Goal: Task Accomplishment & Management: Use online tool/utility

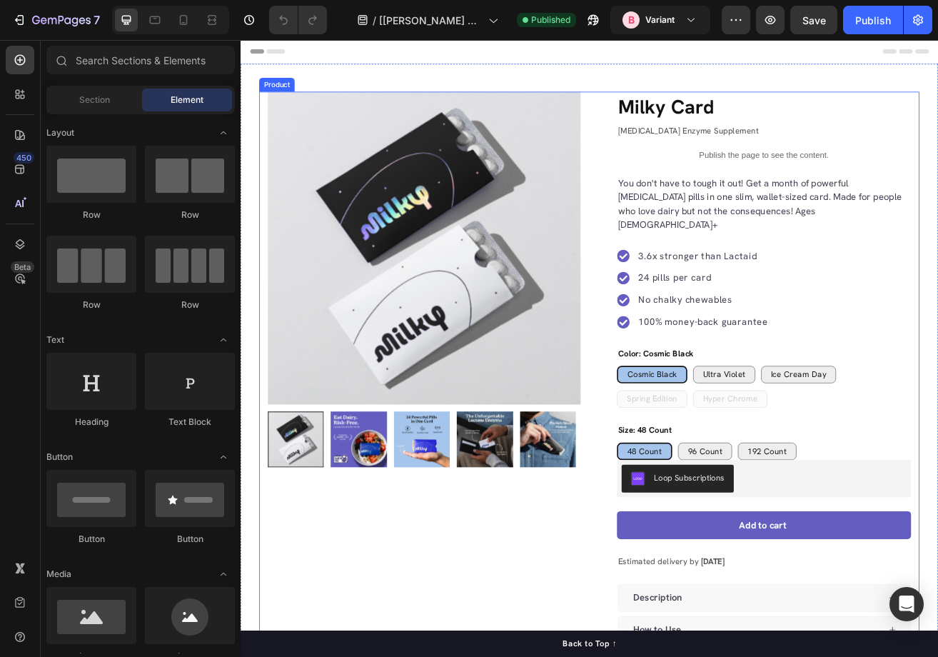
click at [602, 656] on div "Product Images Row" at bounding box center [466, 501] width 384 height 796
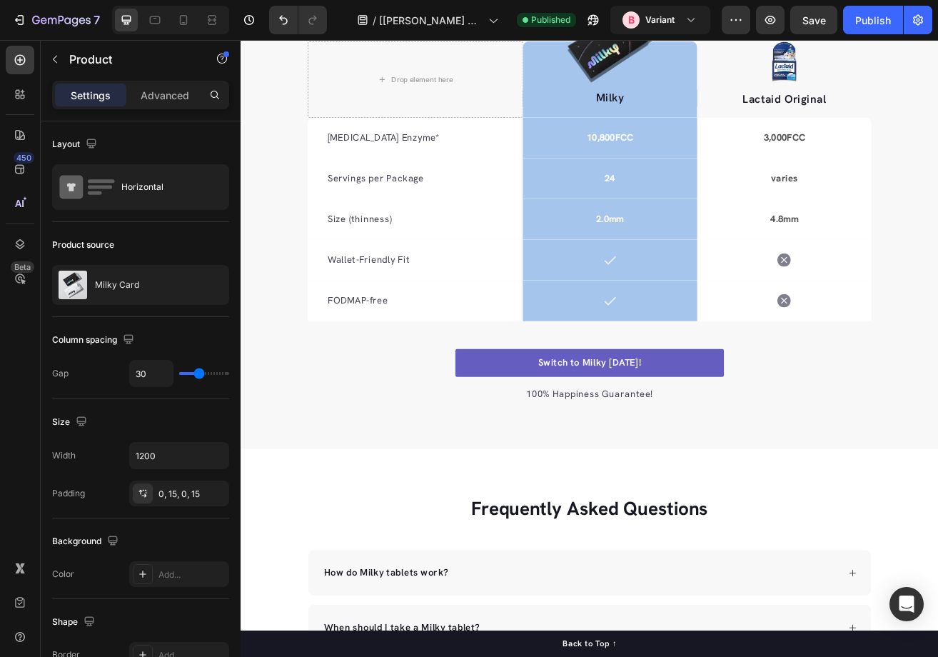
scroll to position [2799, 0]
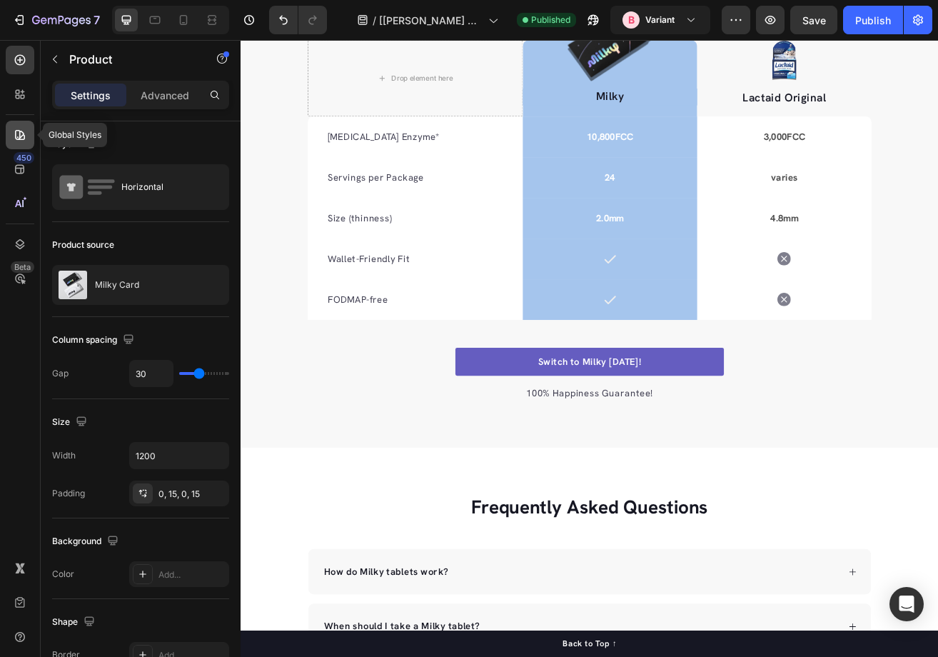
click at [16, 146] on div at bounding box center [20, 135] width 29 height 29
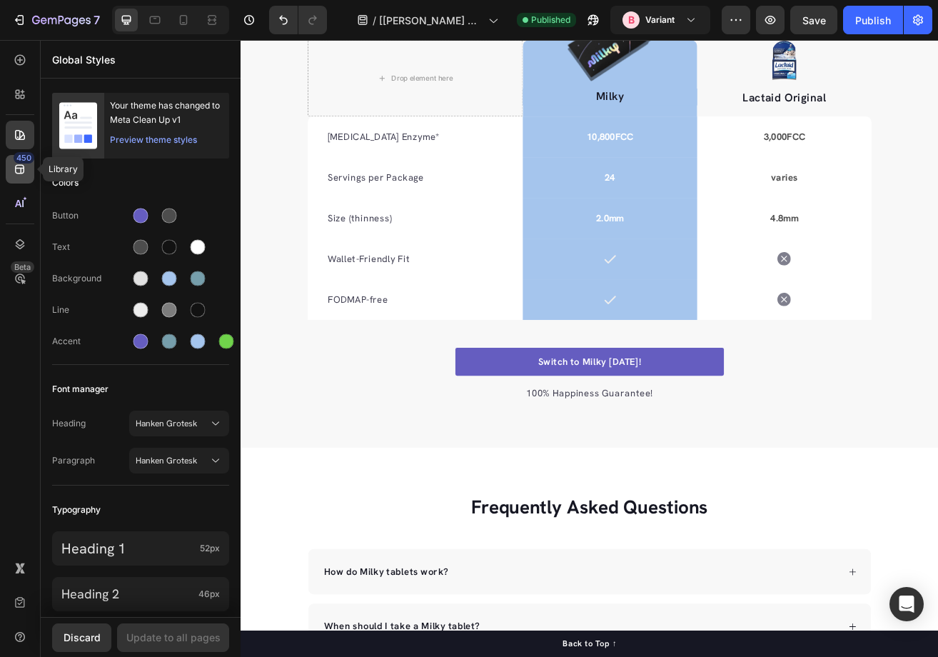
click at [16, 176] on div "450" at bounding box center [20, 169] width 29 height 29
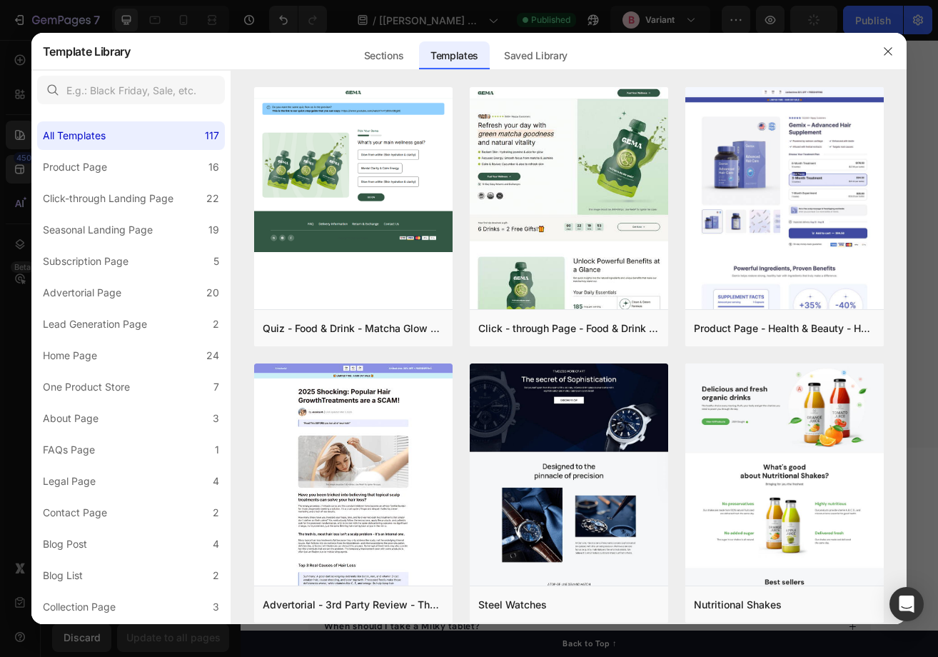
click at [522, 20] on div at bounding box center [469, 328] width 938 height 657
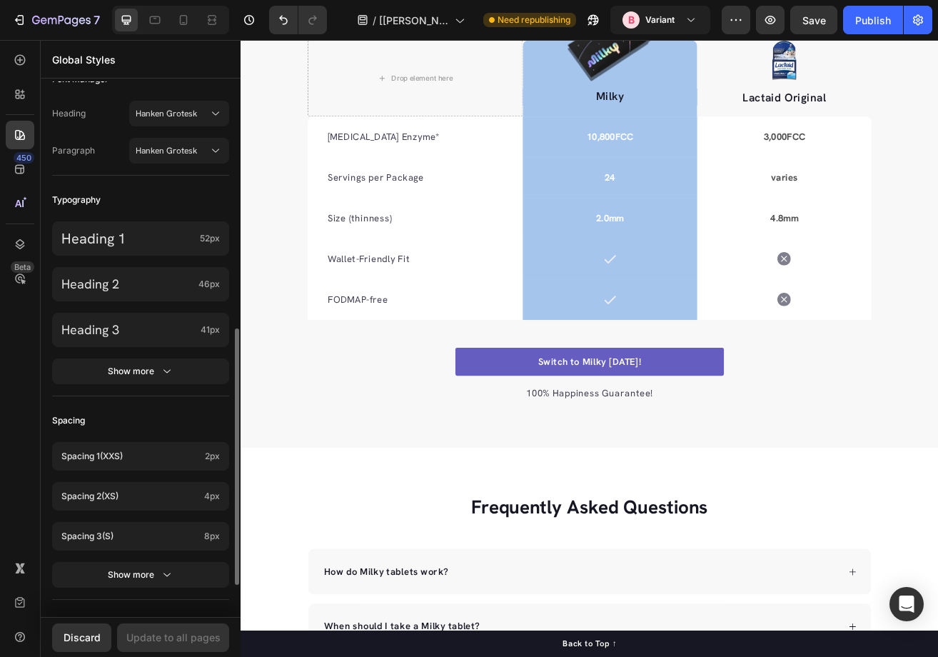
scroll to position [383, 0]
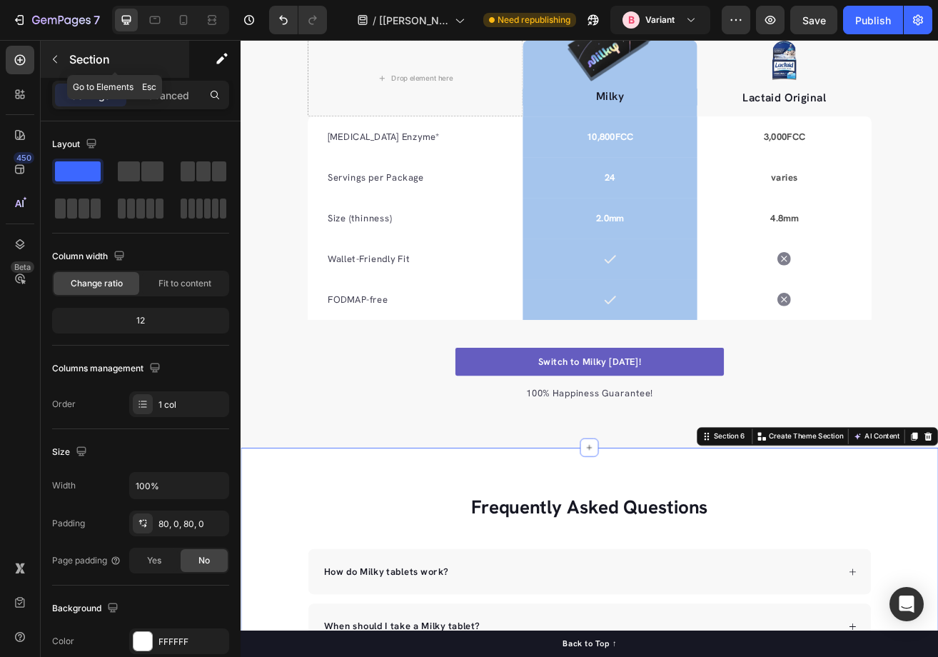
click at [56, 58] on icon "button" at bounding box center [54, 59] width 11 height 11
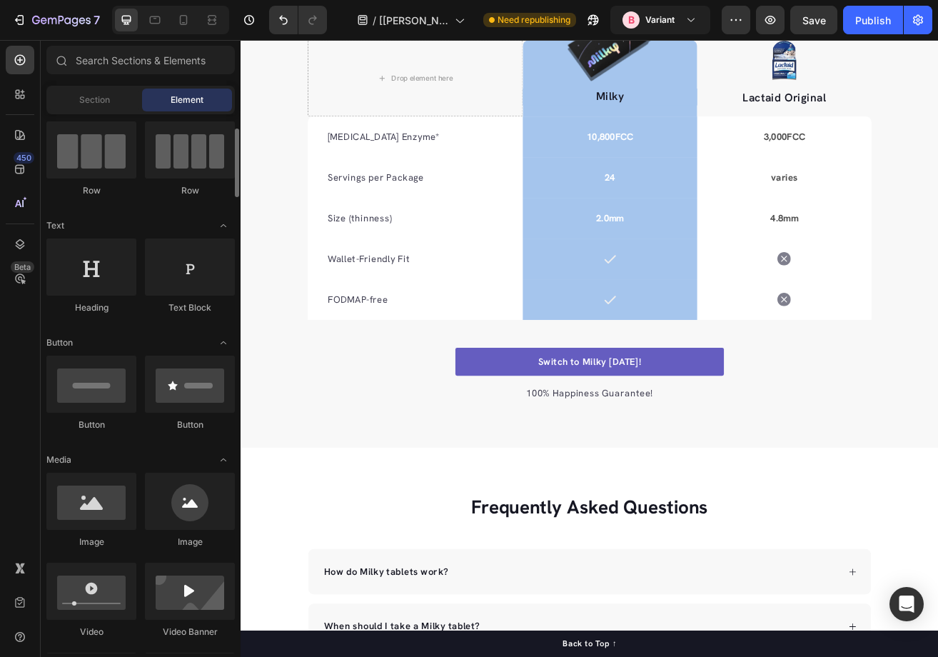
scroll to position [115, 0]
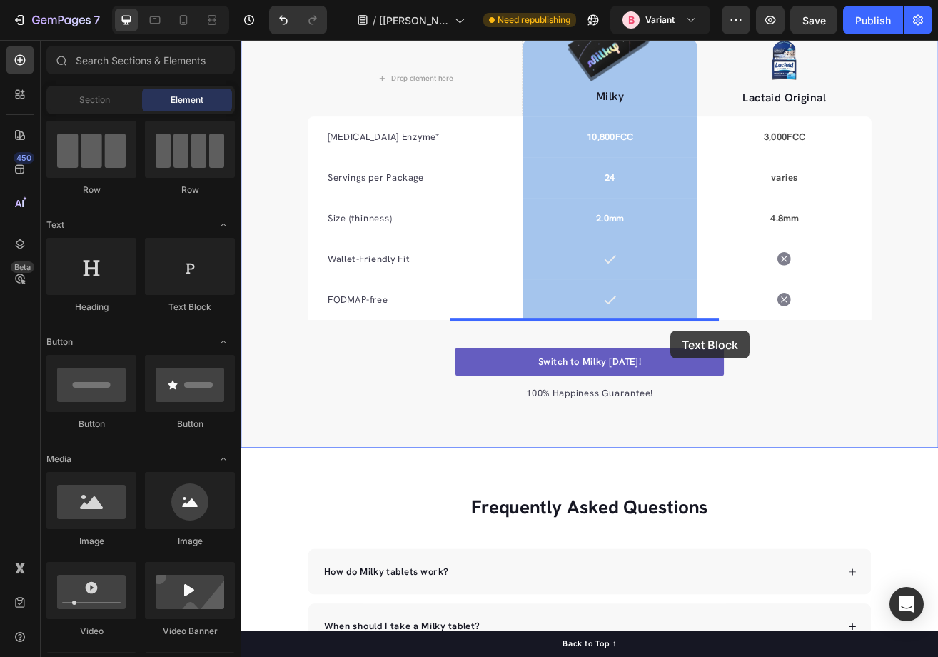
drag, startPoint x: 412, startPoint y: 325, endPoint x: 768, endPoint y: 397, distance: 363.4
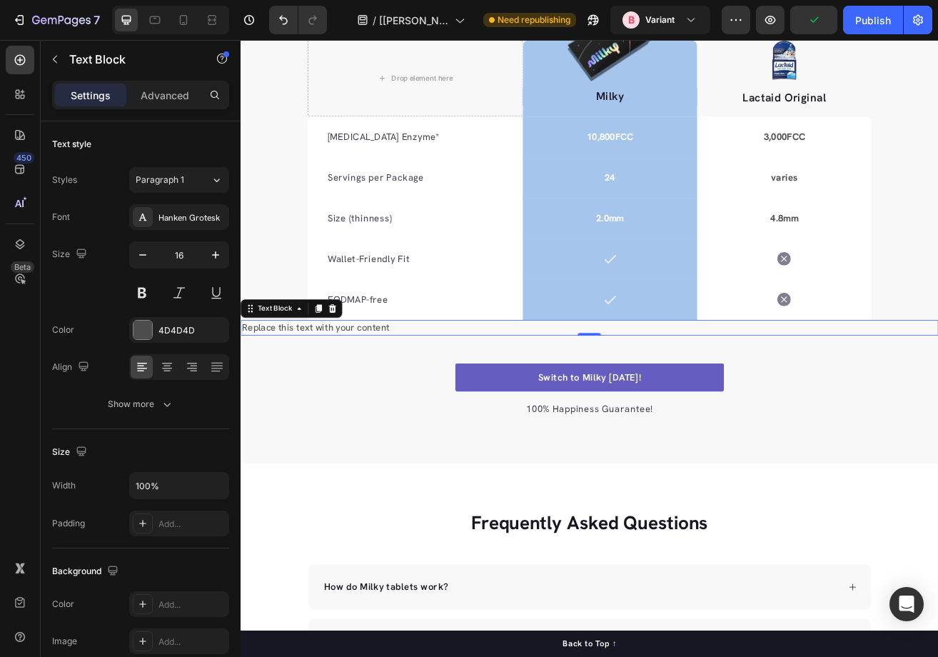
click at [303, 387] on div "Replace this text with your content" at bounding box center [669, 393] width 856 height 19
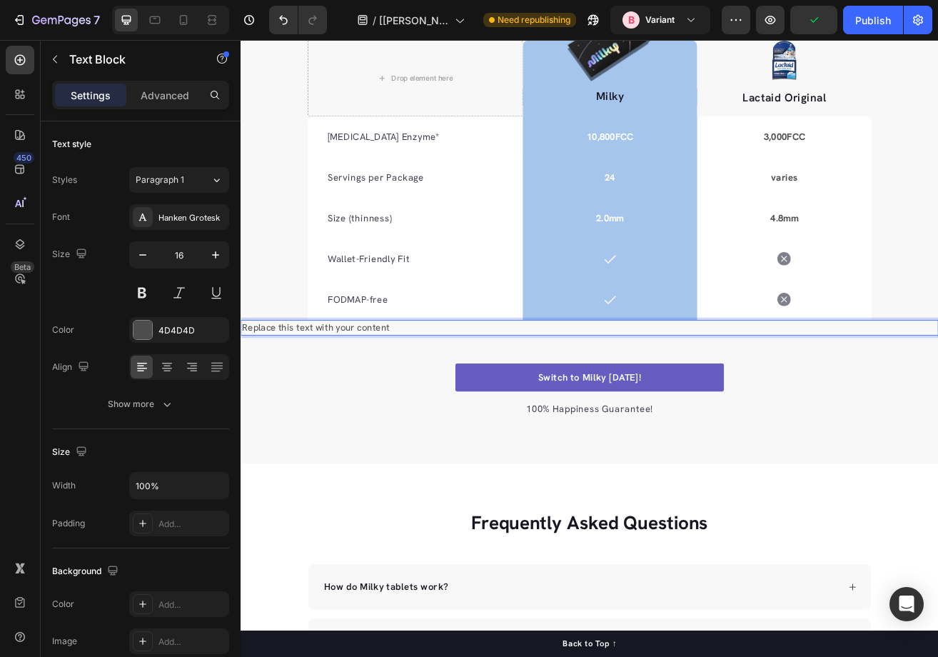
click at [305, 390] on p "Replace this text with your content" at bounding box center [669, 393] width 854 height 16
click at [477, 399] on p "*[MEDICAL_DATA] en" at bounding box center [669, 393] width 854 height 16
click at [395, 390] on p "*[MEDICAL_DATA] en" at bounding box center [669, 393] width 854 height 16
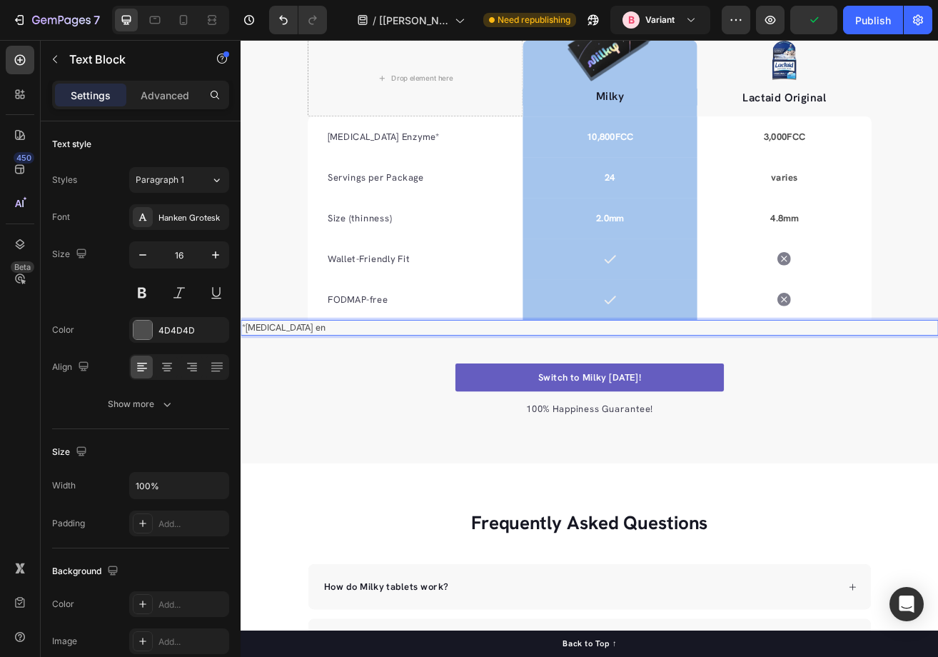
click at [395, 390] on p "*[MEDICAL_DATA] en" at bounding box center [669, 393] width 854 height 16
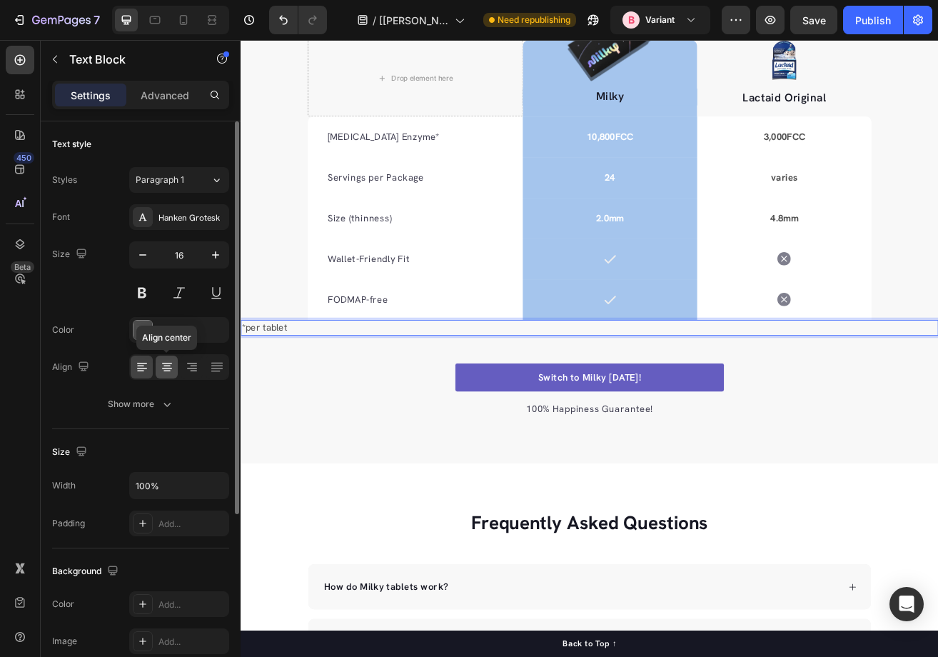
click at [170, 360] on icon at bounding box center [167, 367] width 14 height 14
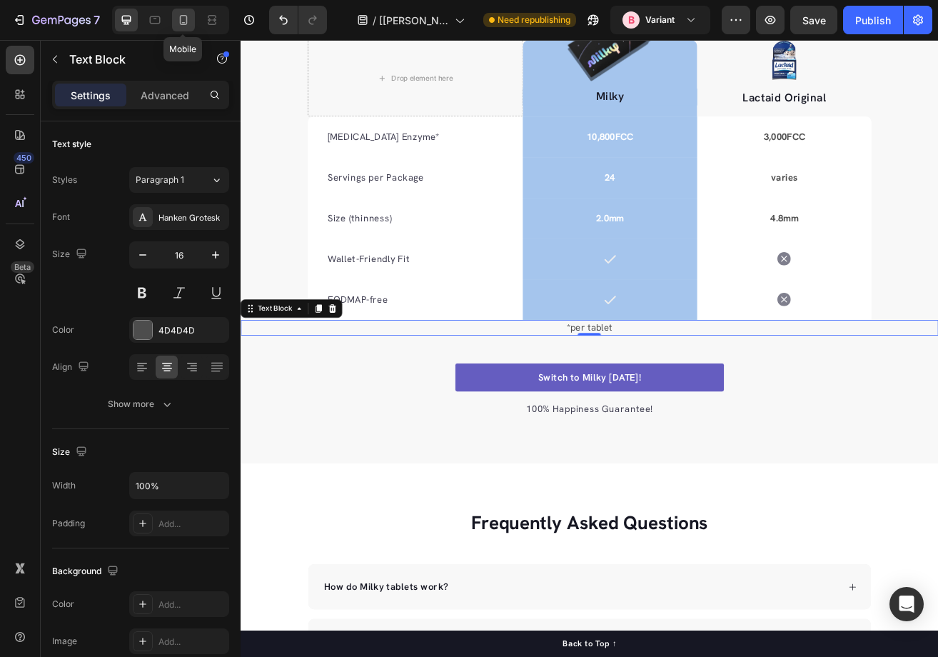
click at [181, 16] on icon at bounding box center [184, 20] width 8 height 10
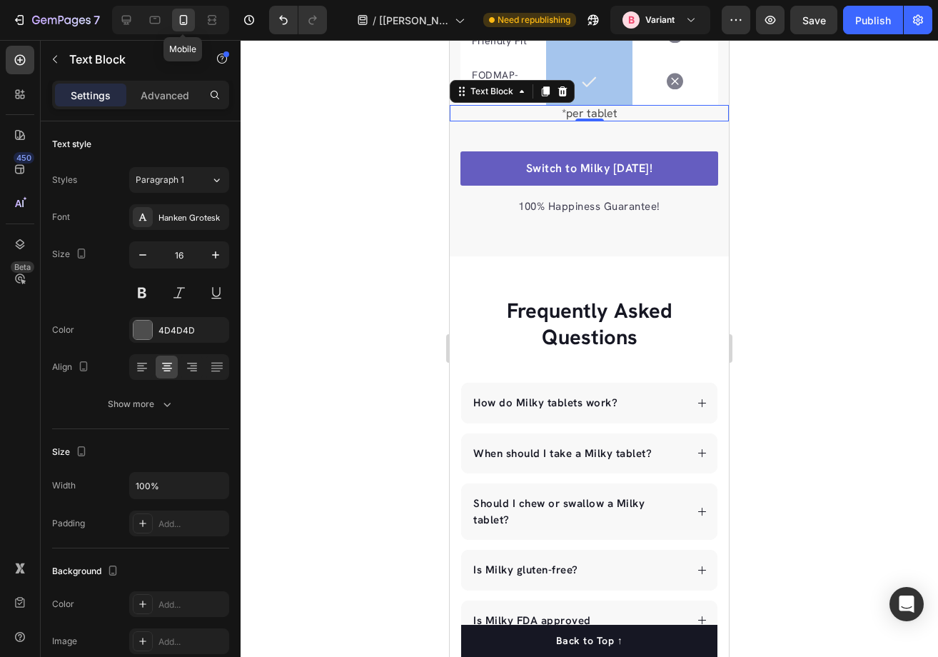
scroll to position [2933, 0]
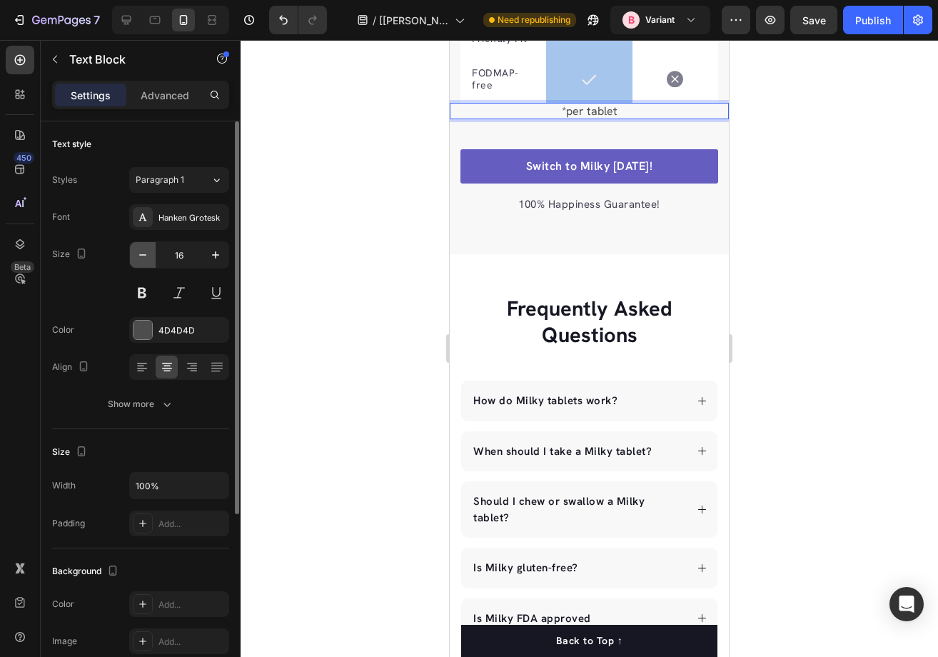
click at [147, 256] on icon "button" at bounding box center [143, 255] width 14 height 14
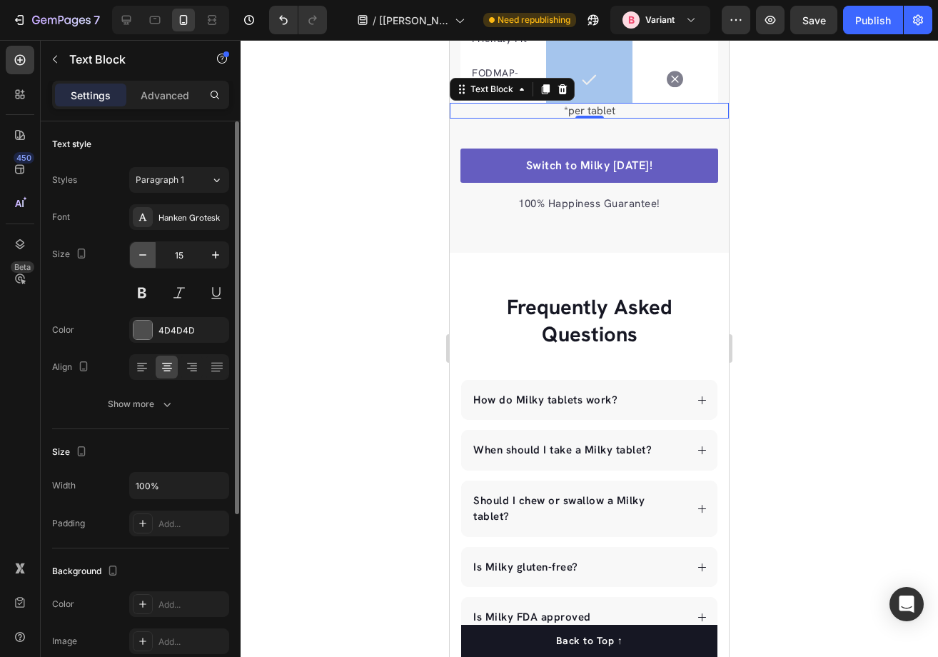
click at [147, 256] on icon "button" at bounding box center [143, 255] width 14 height 14
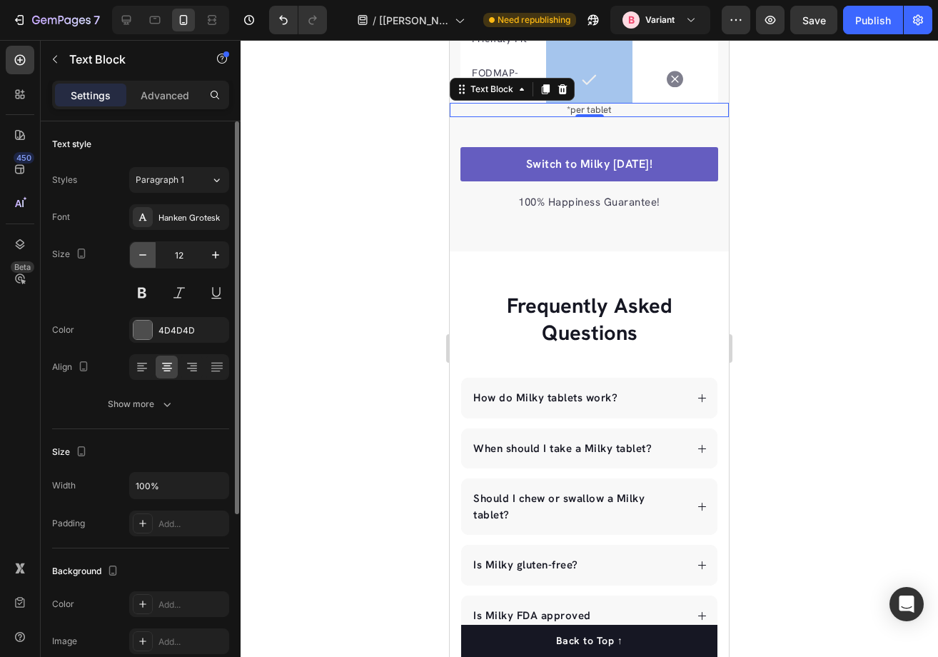
click at [147, 256] on icon "button" at bounding box center [143, 255] width 14 height 14
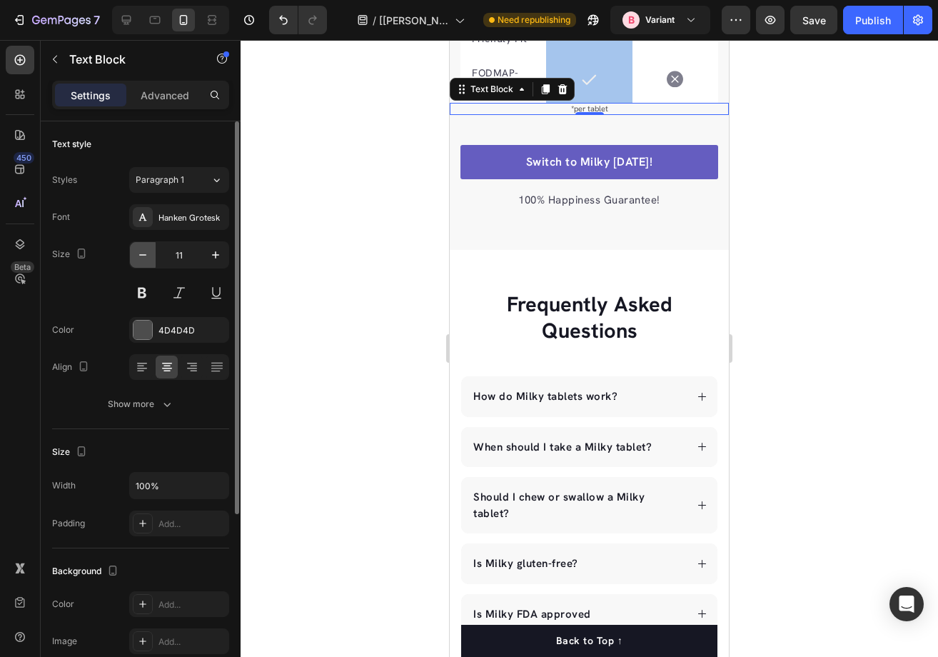
click at [147, 256] on icon "button" at bounding box center [143, 255] width 14 height 14
type input "10"
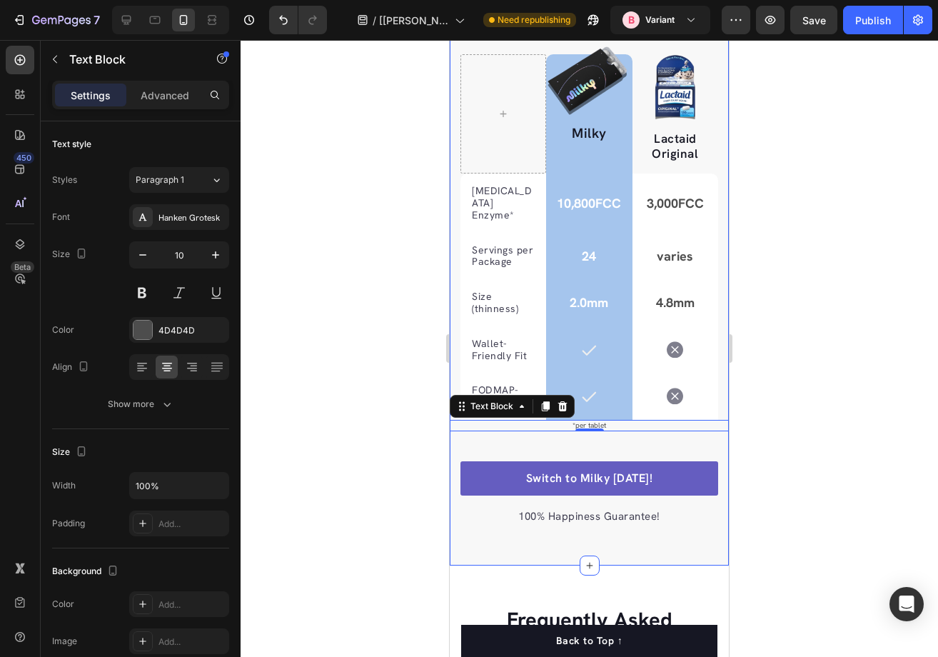
scroll to position [2599, 0]
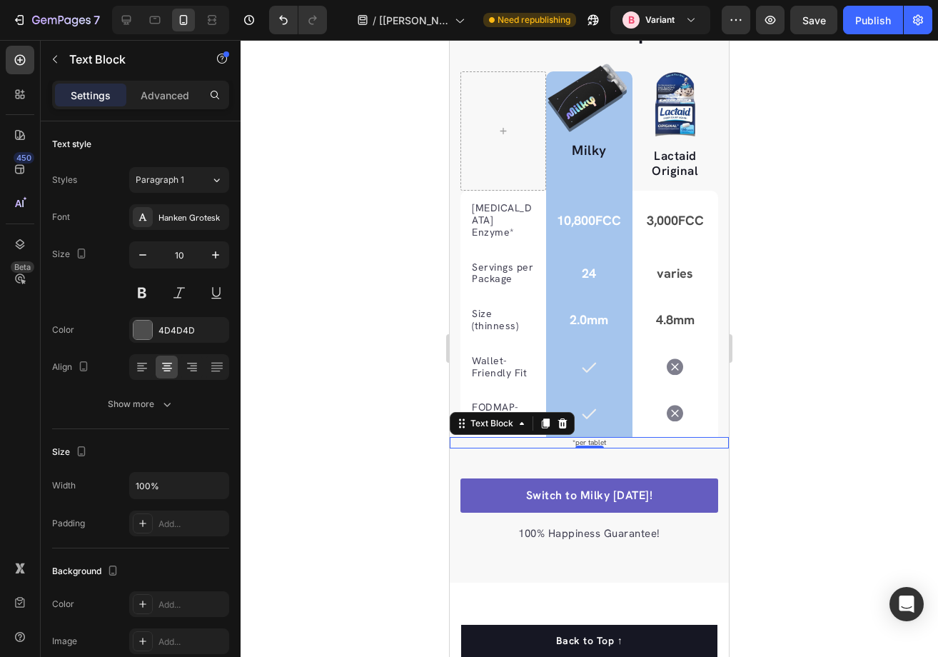
click at [849, 187] on div at bounding box center [589, 348] width 697 height 617
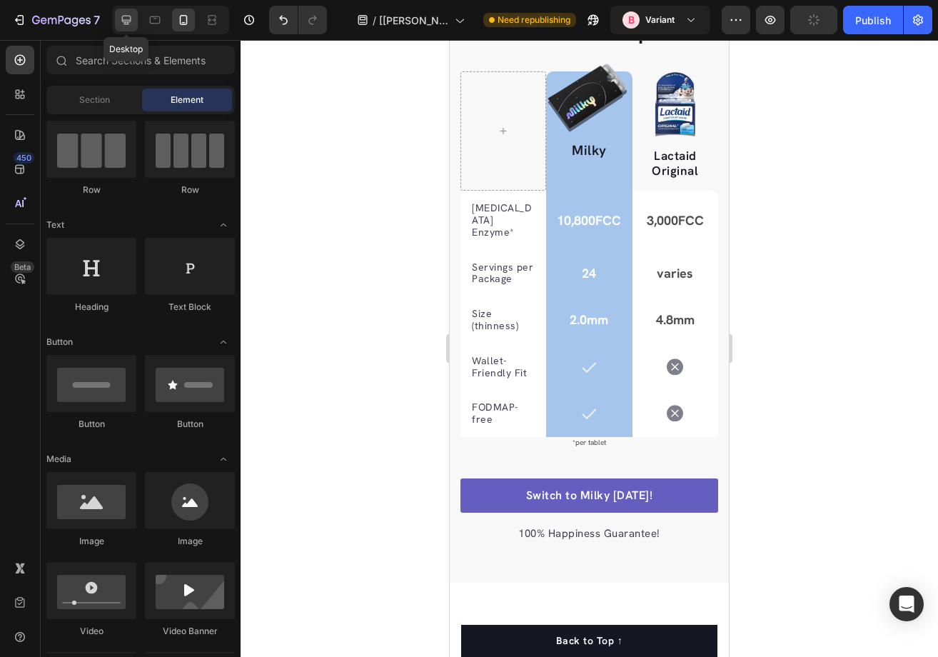
click at [128, 21] on icon at bounding box center [126, 20] width 14 height 14
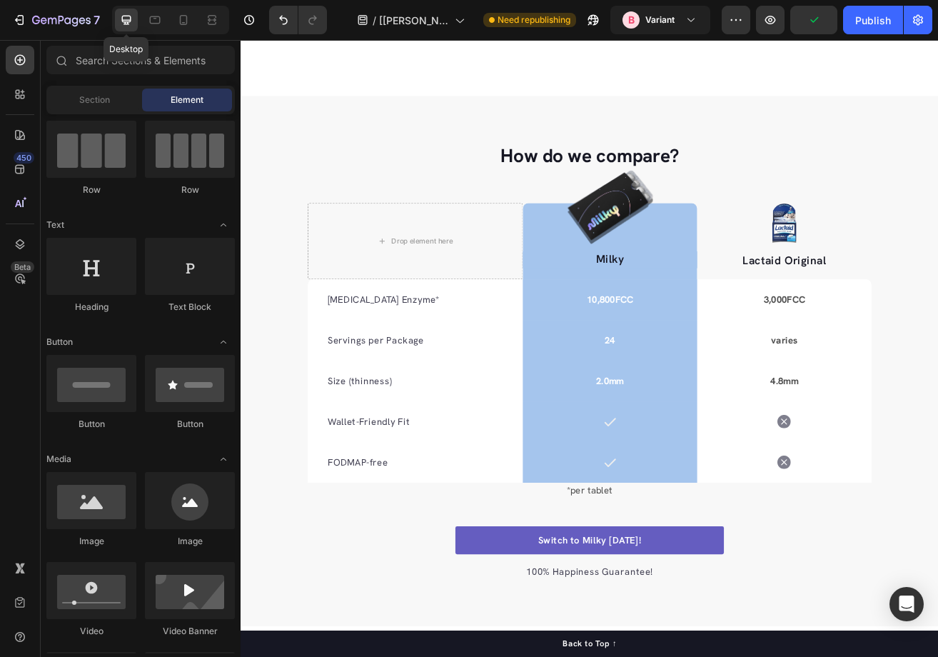
scroll to position [2634, 0]
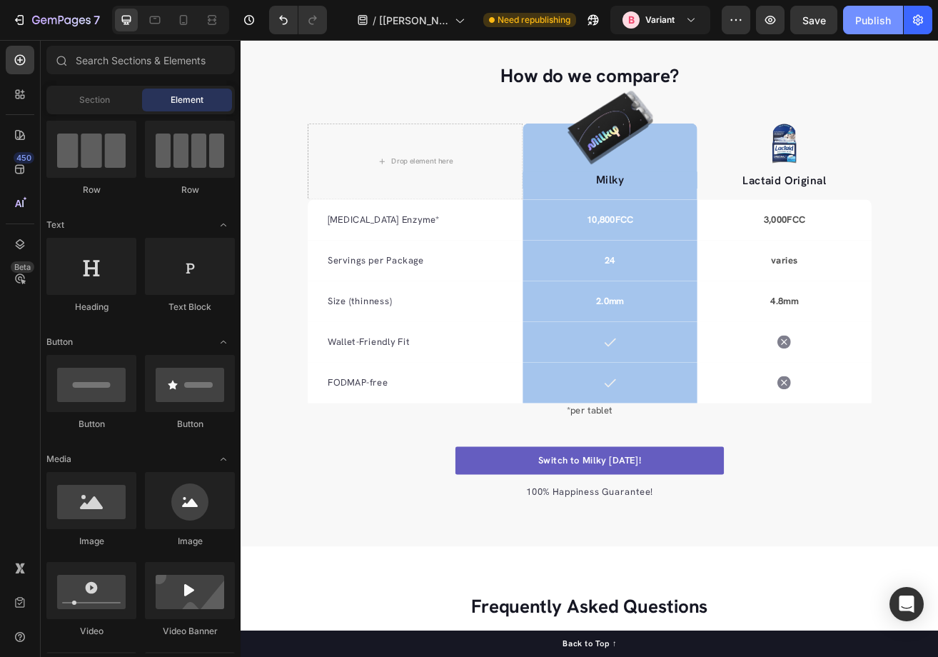
click at [869, 34] on button "Publish" at bounding box center [873, 20] width 60 height 29
